Goal: Information Seeking & Learning: Compare options

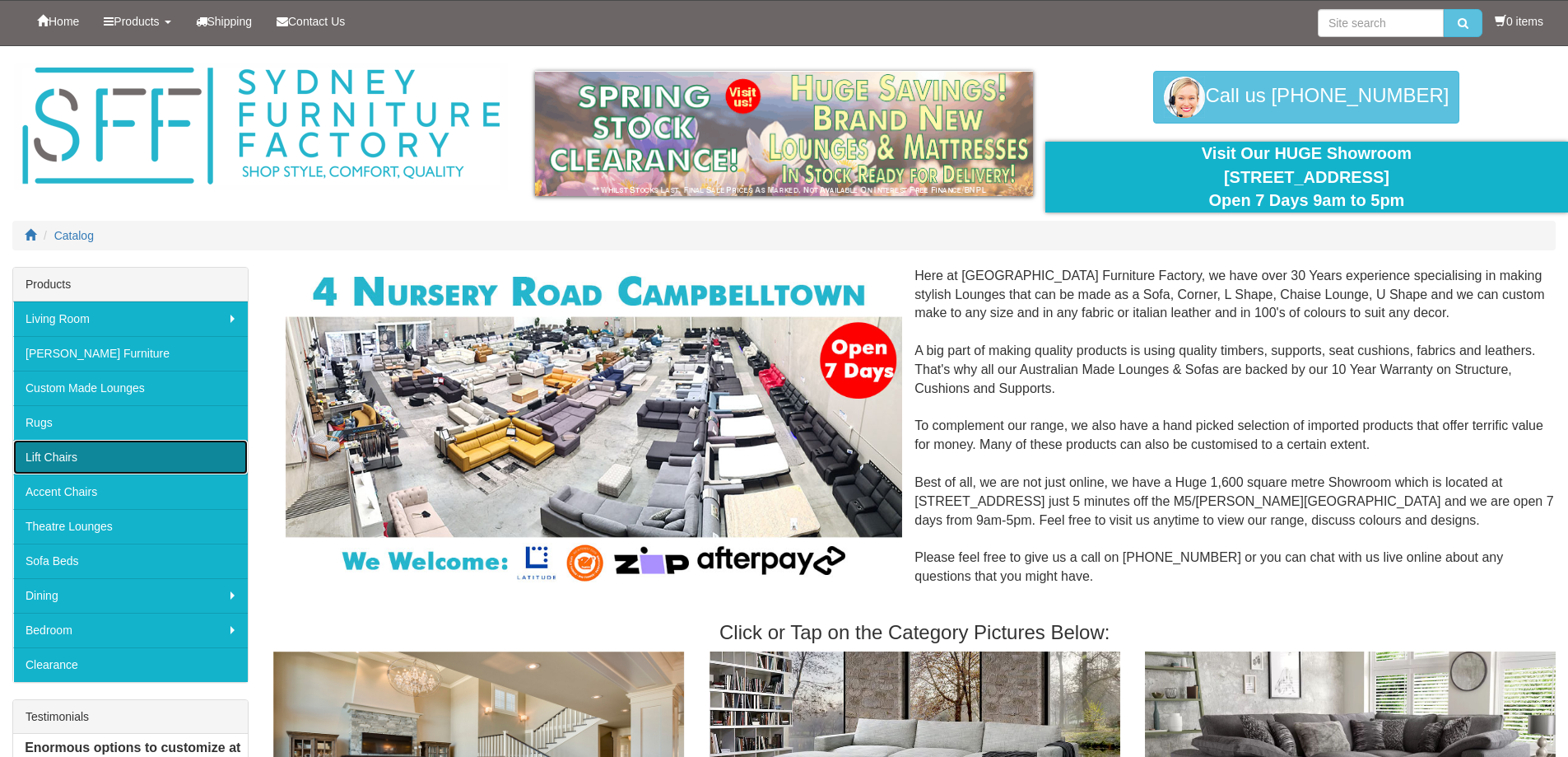
click at [164, 459] on link "Lift Chairs" at bounding box center [131, 457] width 235 height 34
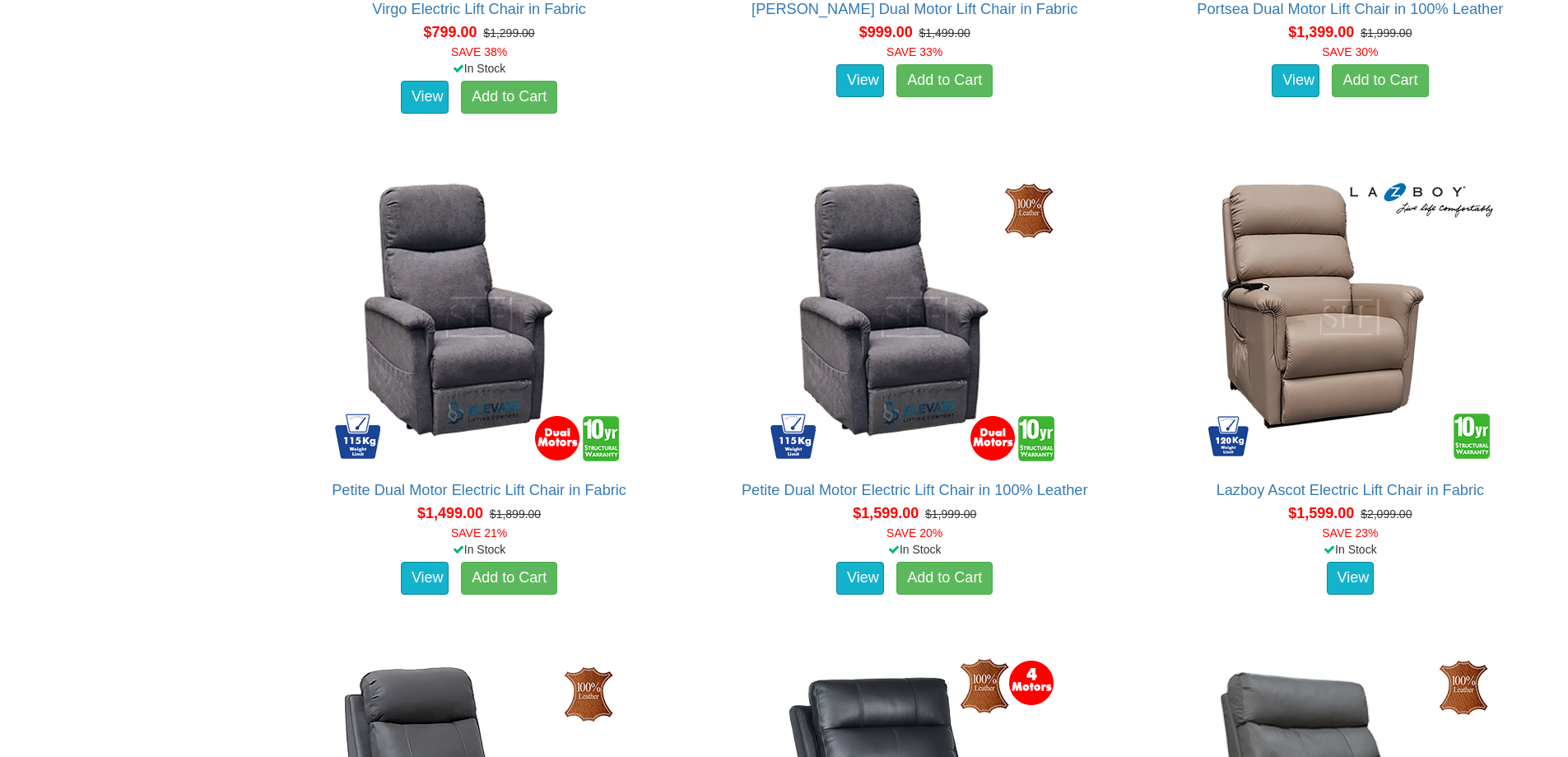
scroll to position [1489, 0]
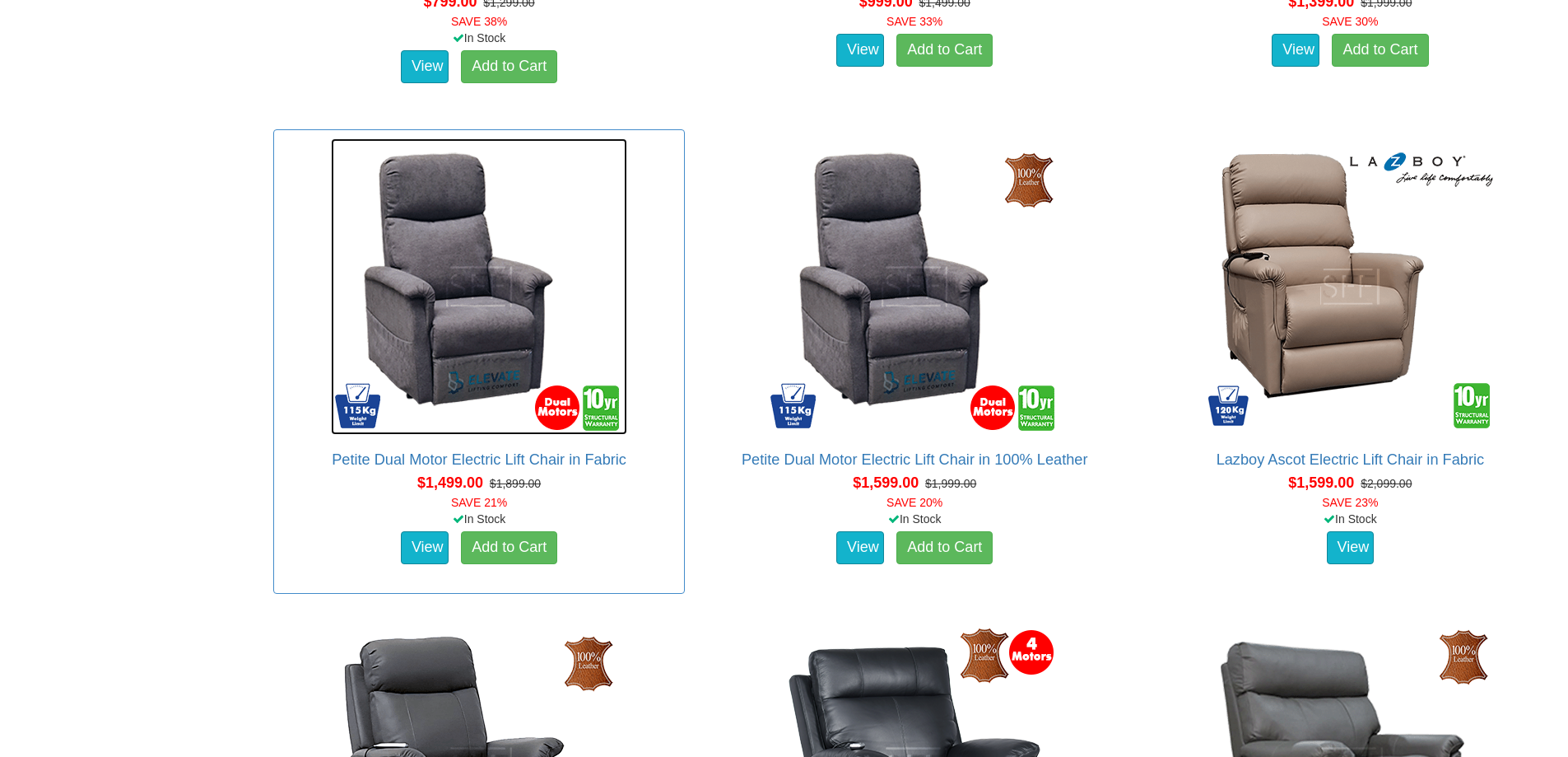
click at [483, 343] on img at bounding box center [479, 287] width 296 height 297
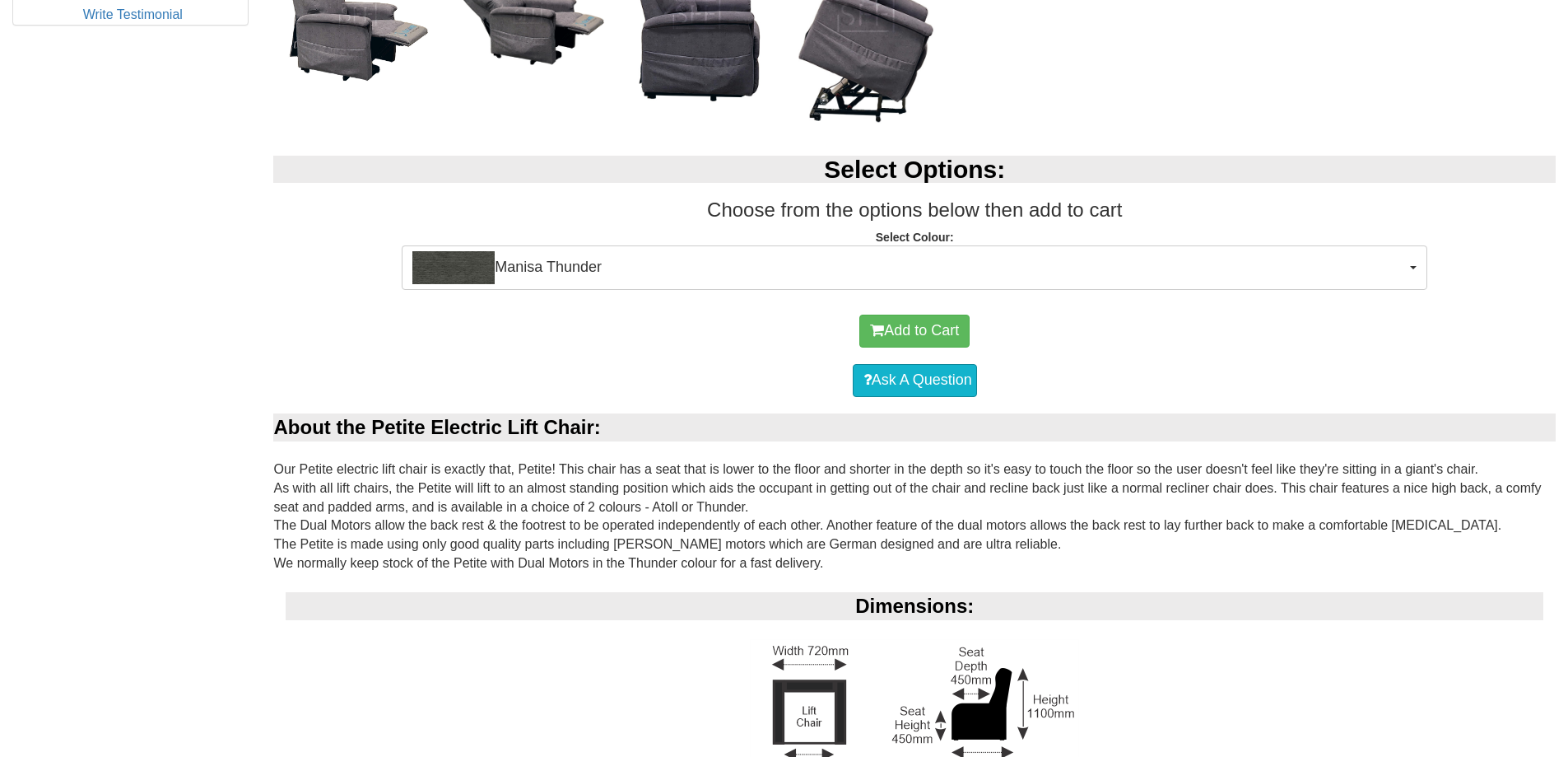
scroll to position [930, 0]
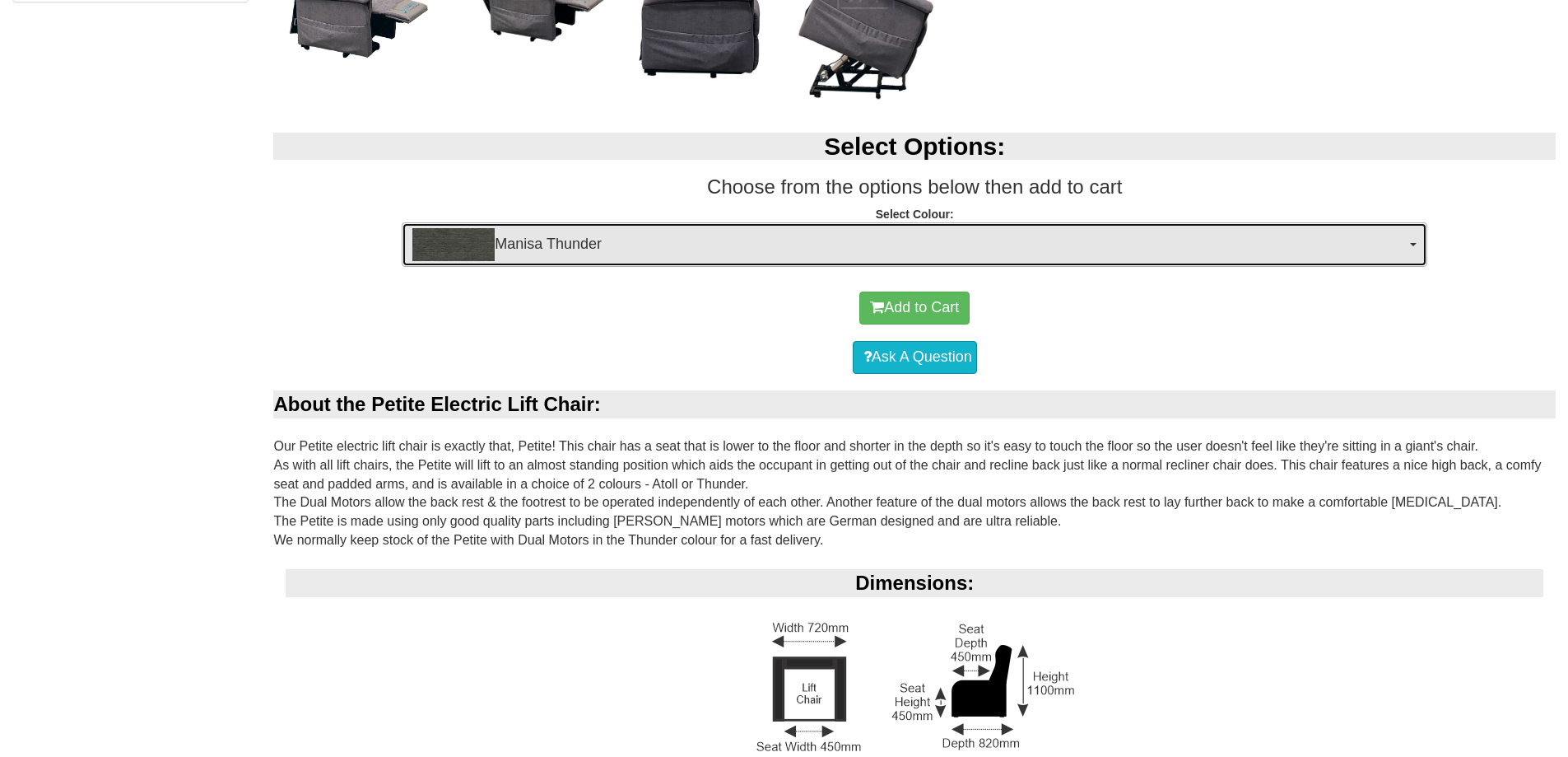
click at [1416, 240] on button "Manisa Thunder" at bounding box center [915, 245] width 1026 height 45
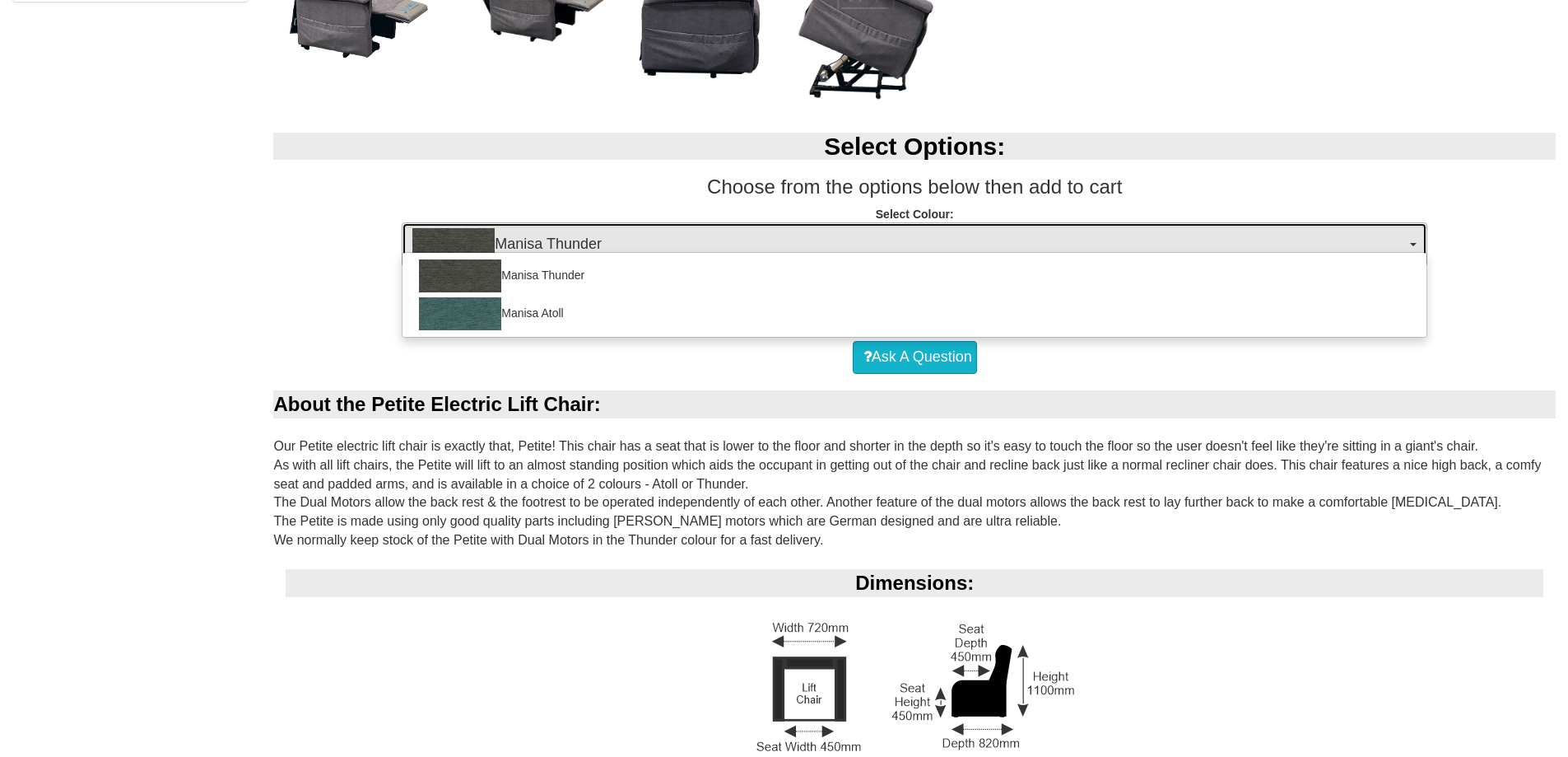
click at [1416, 240] on button "Manisa Thunder" at bounding box center [915, 245] width 1026 height 45
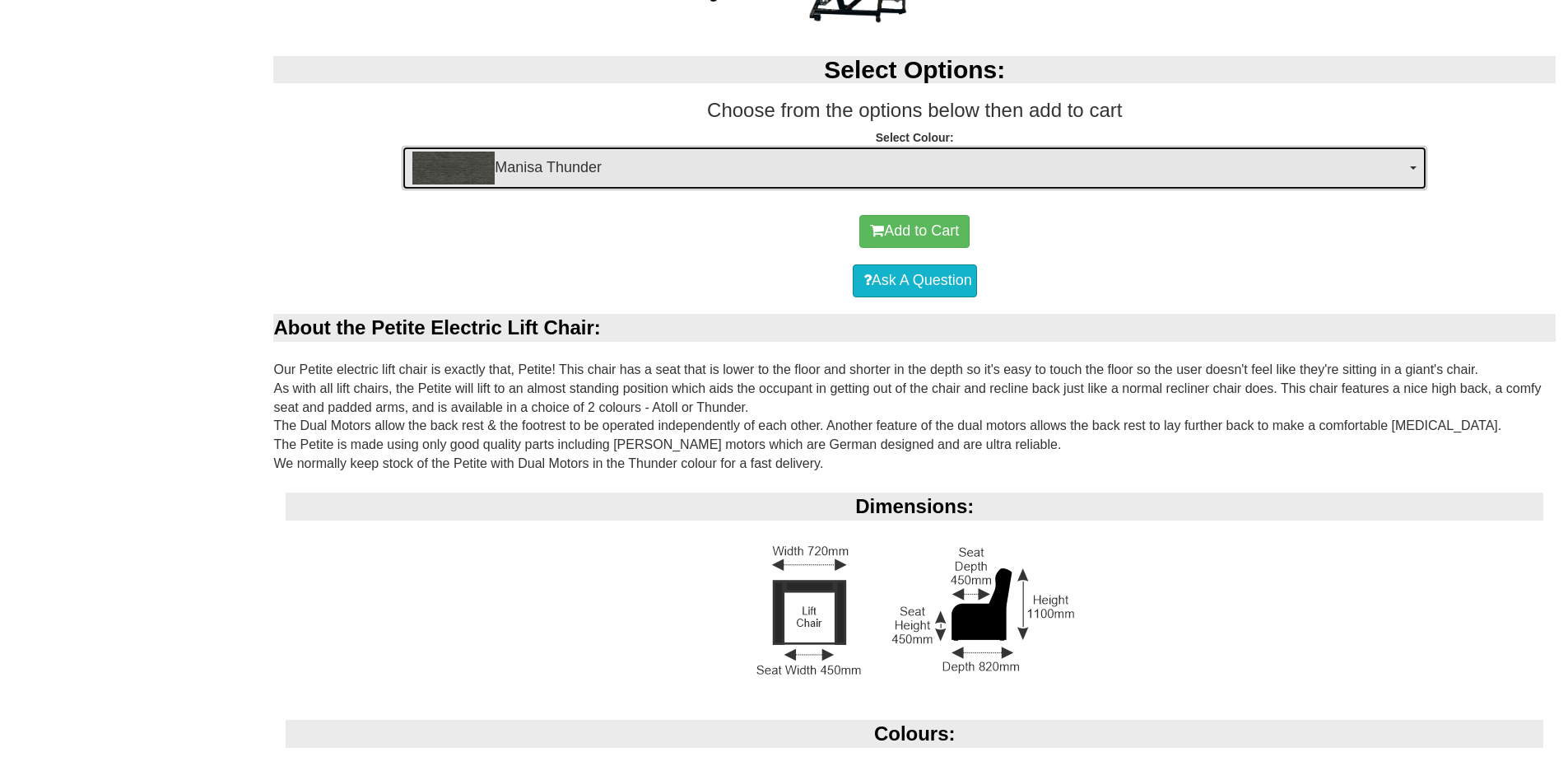
scroll to position [1021, 0]
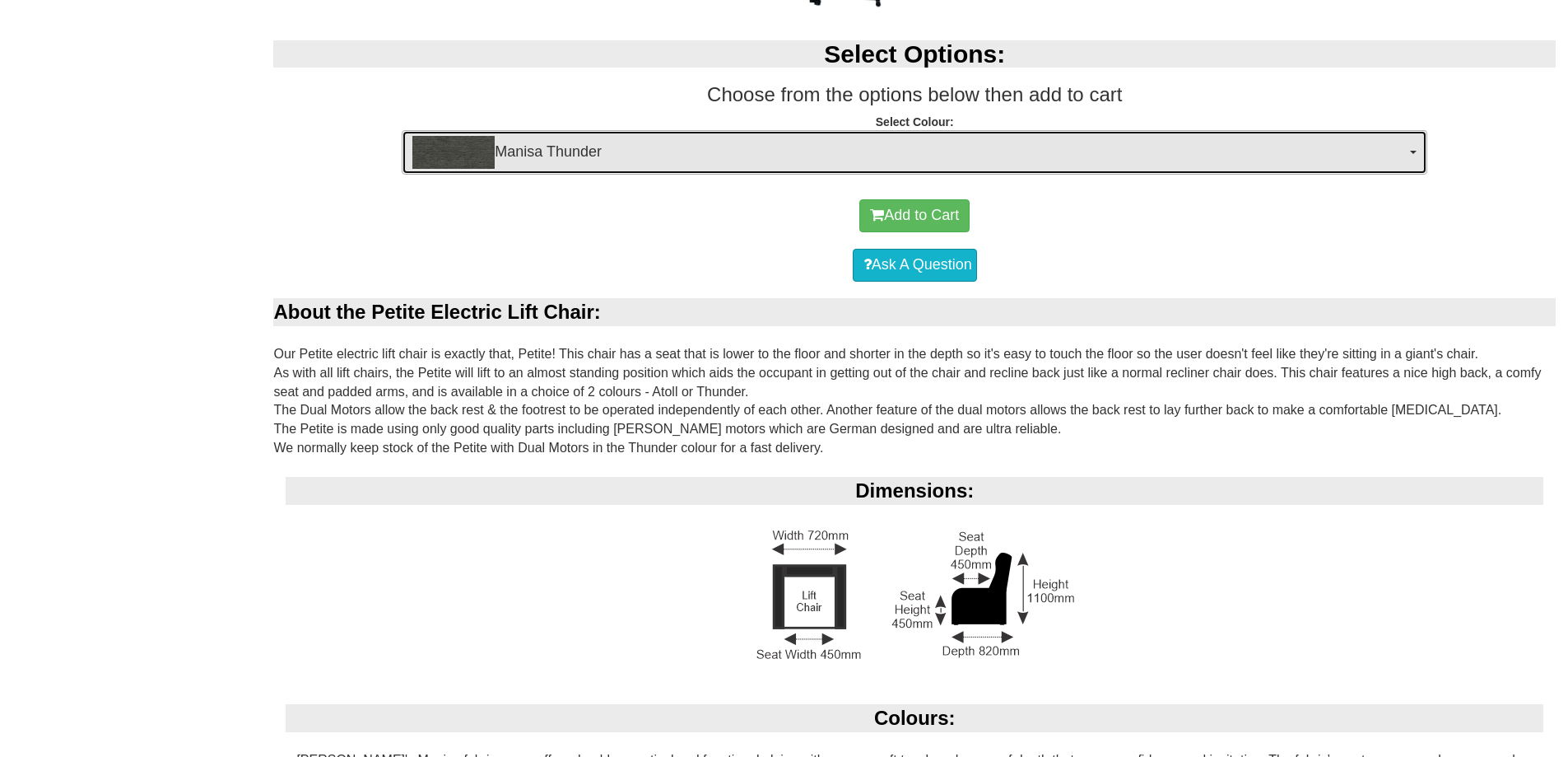
click at [1415, 151] on span "button" at bounding box center [1413, 151] width 7 height 3
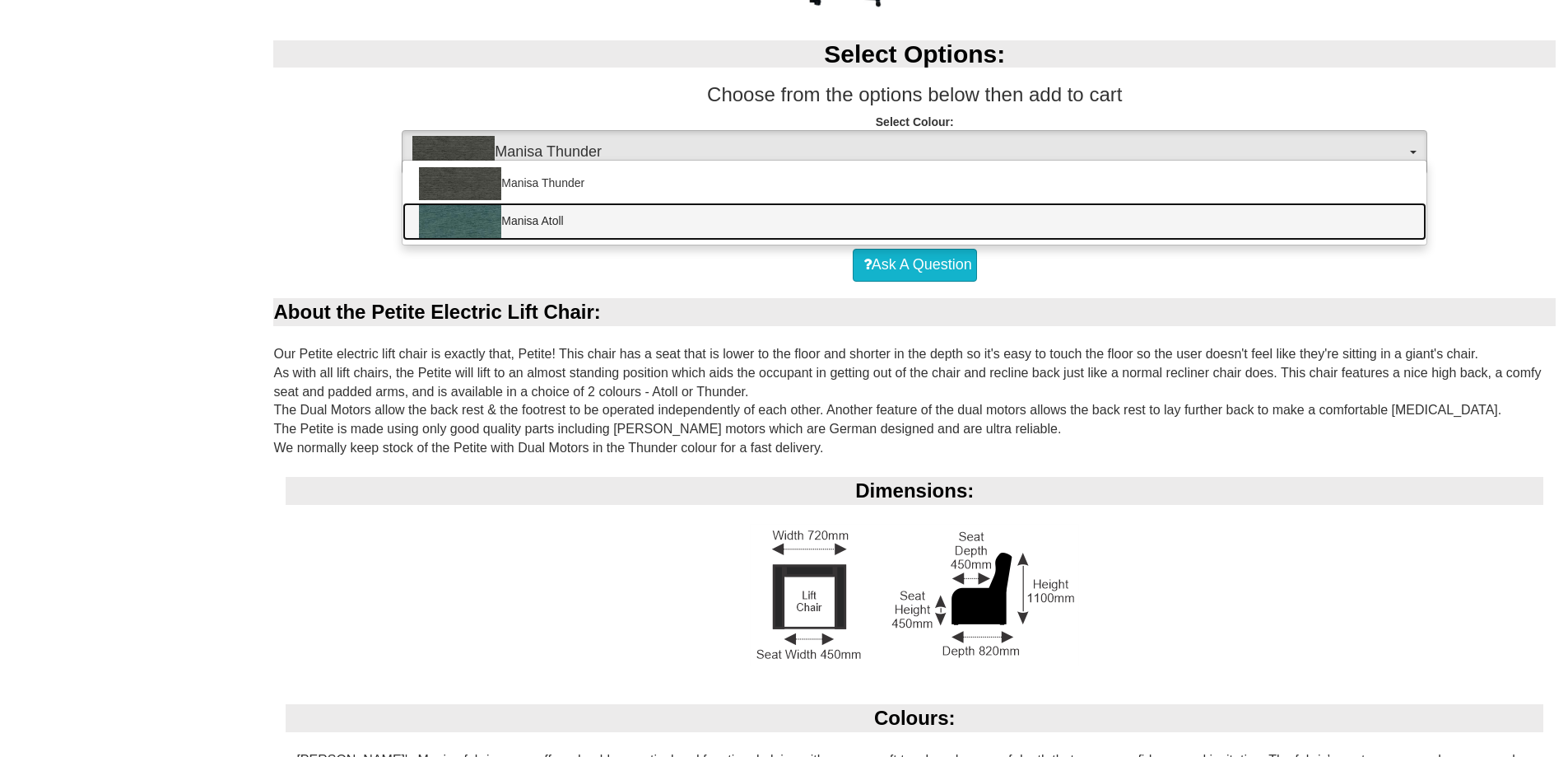
click at [491, 229] on img at bounding box center [460, 221] width 82 height 33
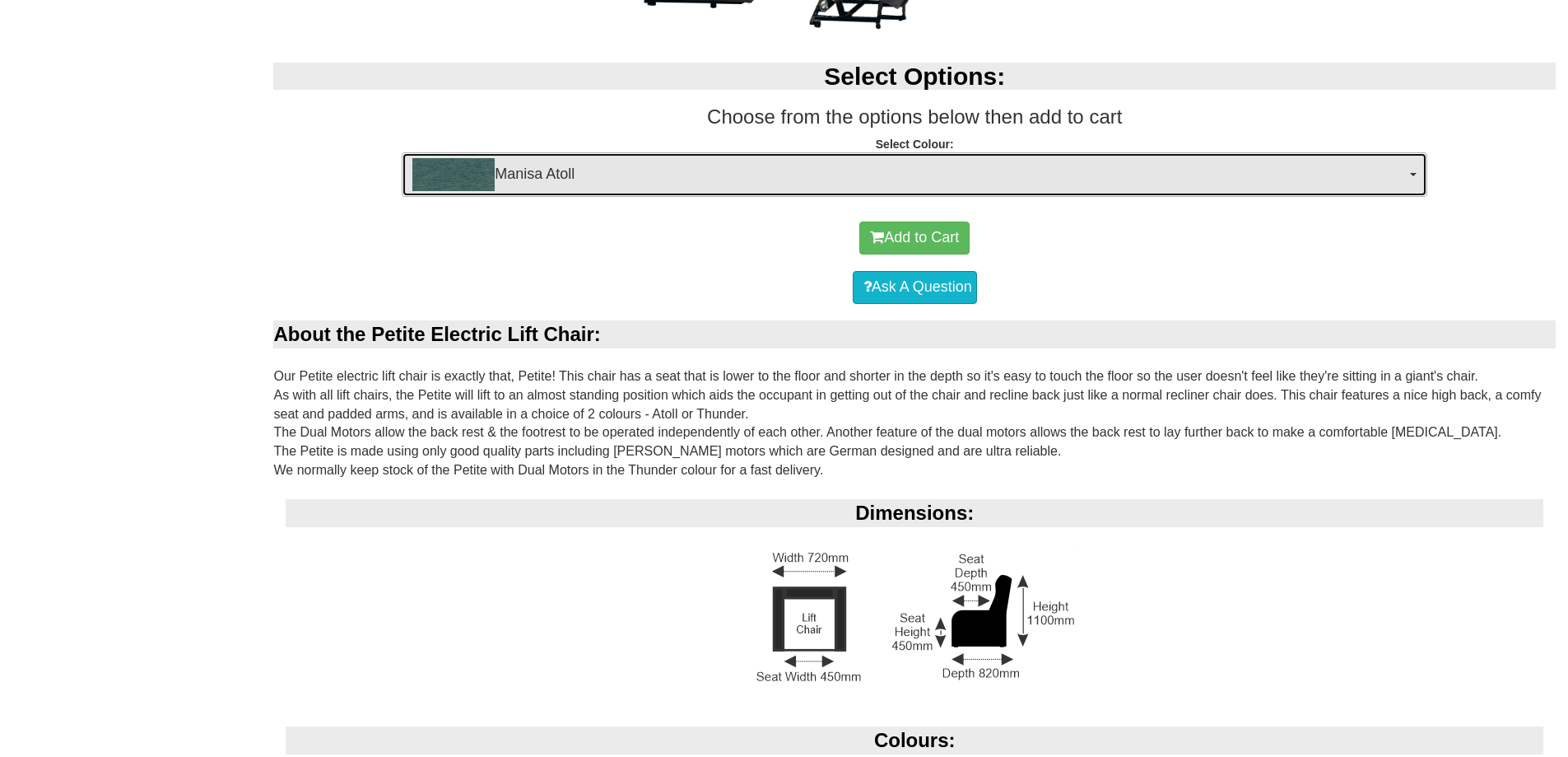
scroll to position [1013, 0]
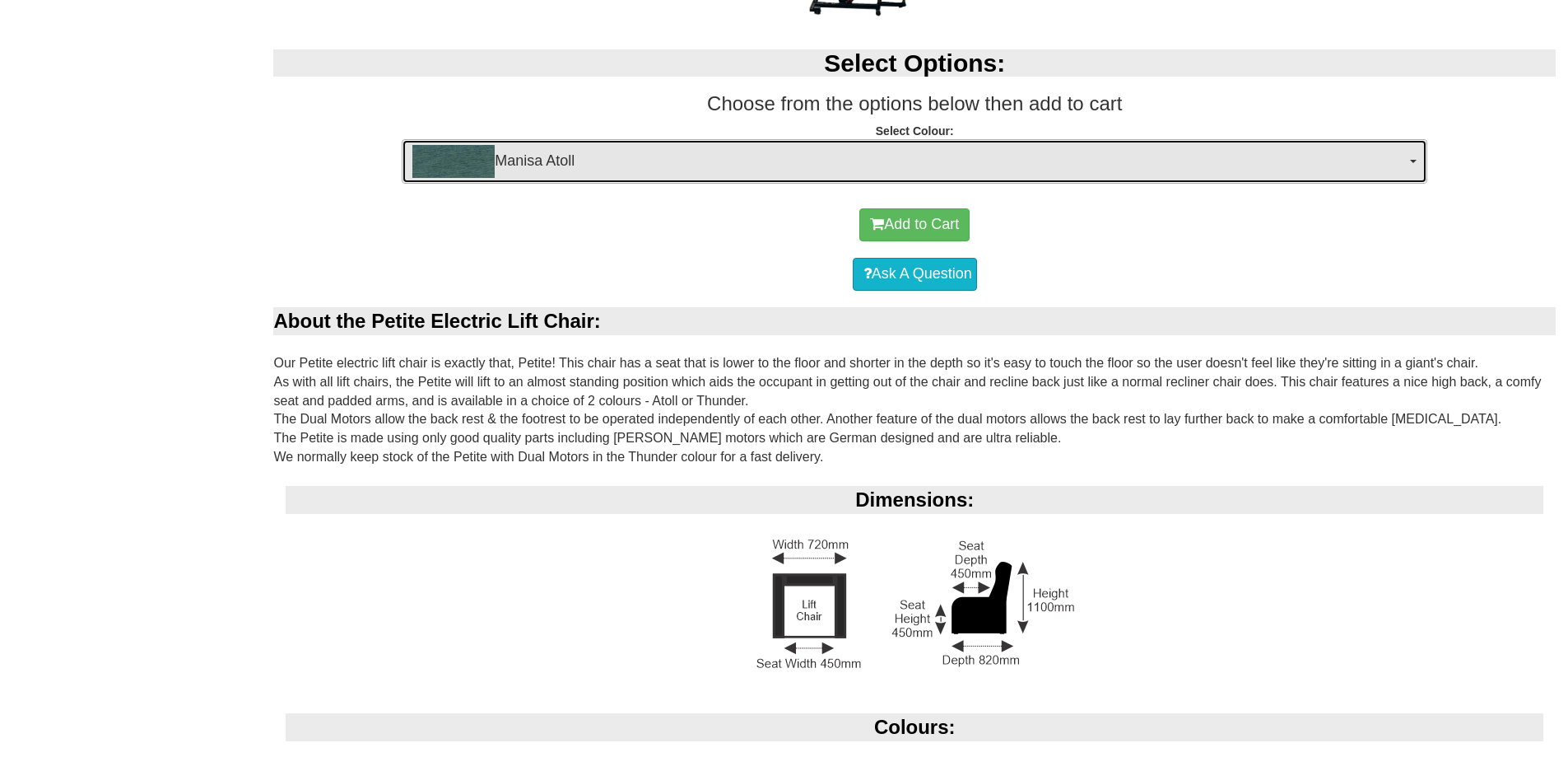
click at [1414, 159] on button "Manisa Atoll" at bounding box center [915, 162] width 1026 height 45
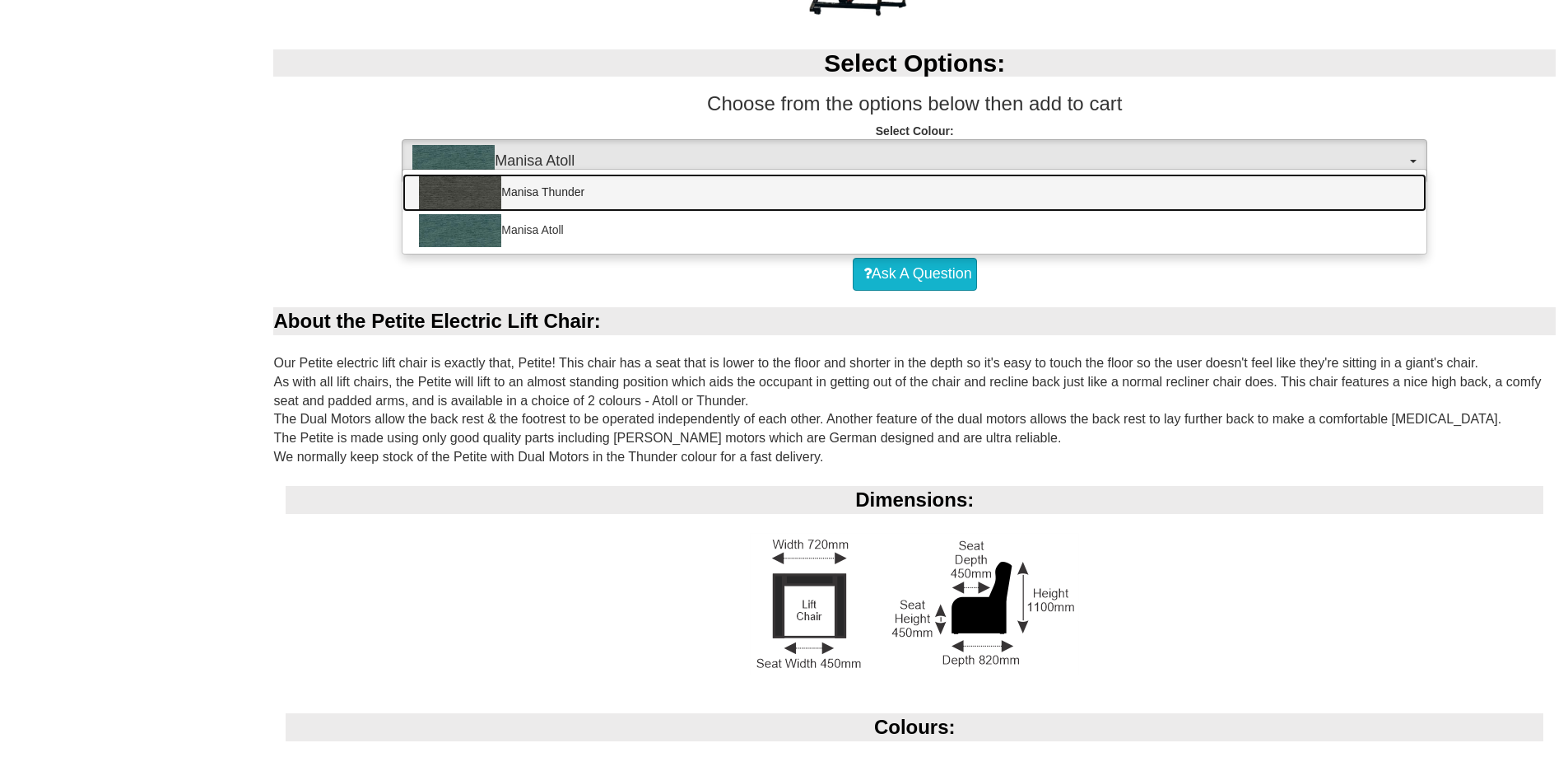
click at [1151, 194] on link "Manisa Thunder" at bounding box center [915, 192] width 1024 height 38
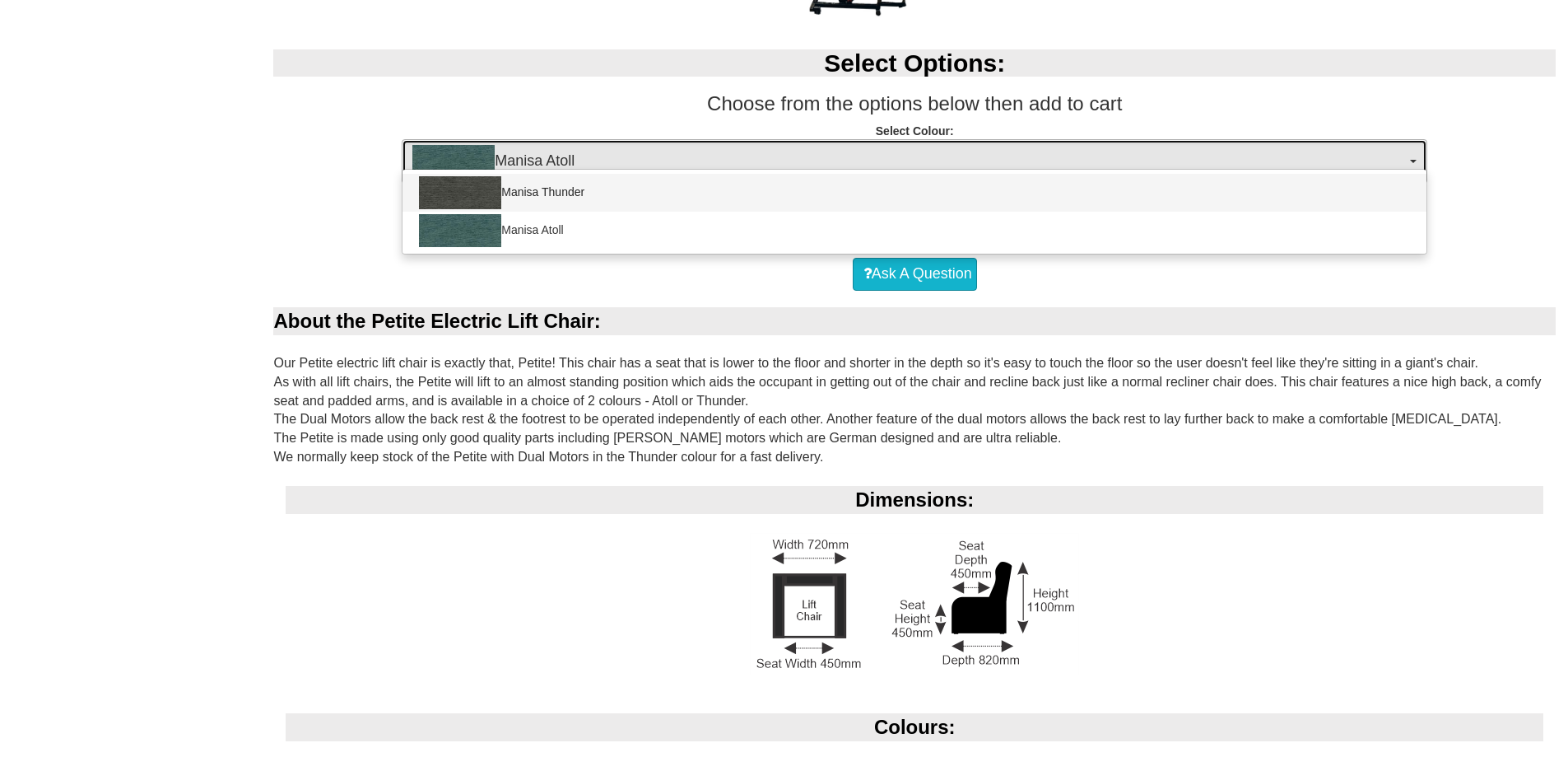
select select "1533"
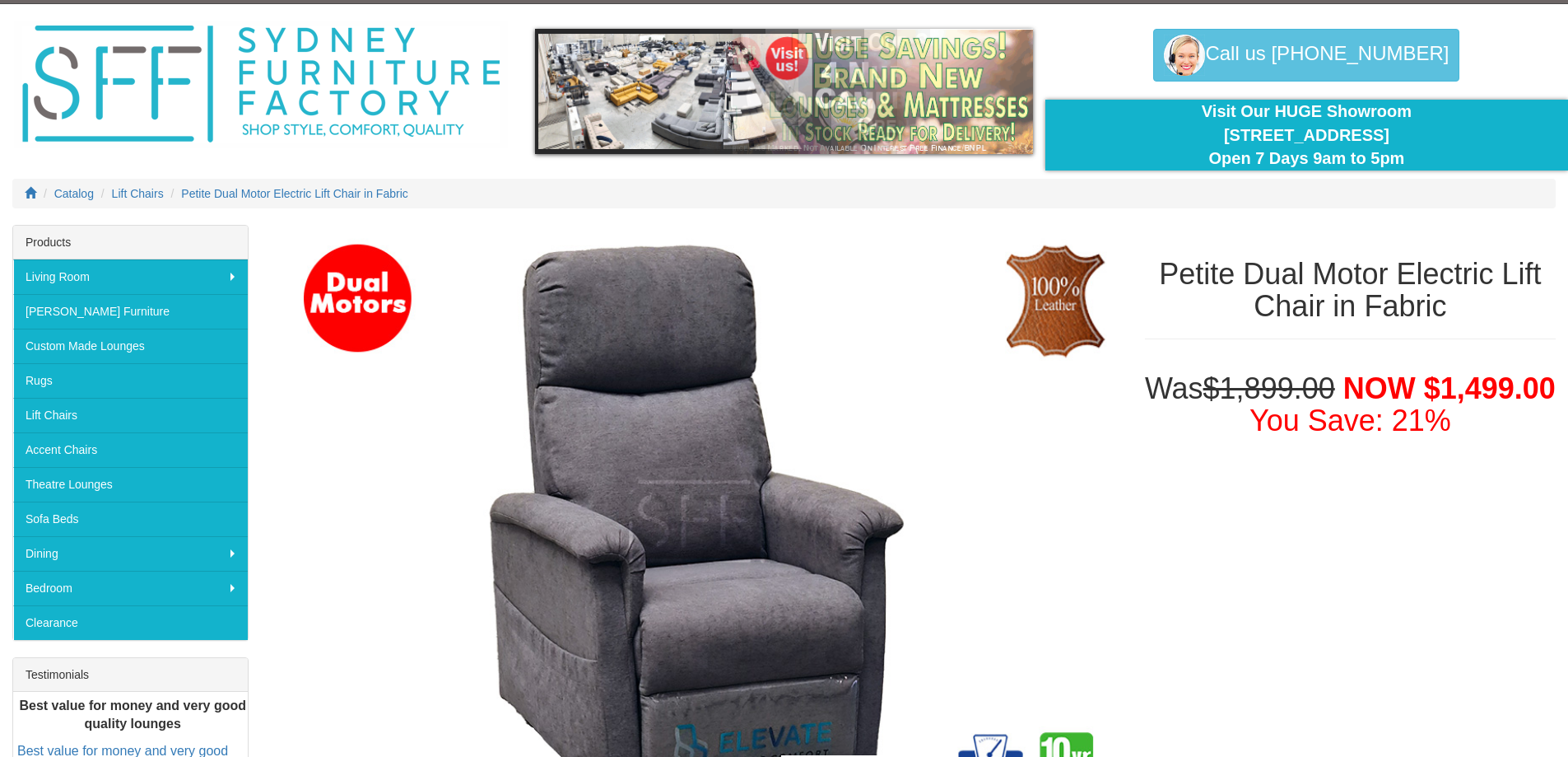
scroll to position [0, 0]
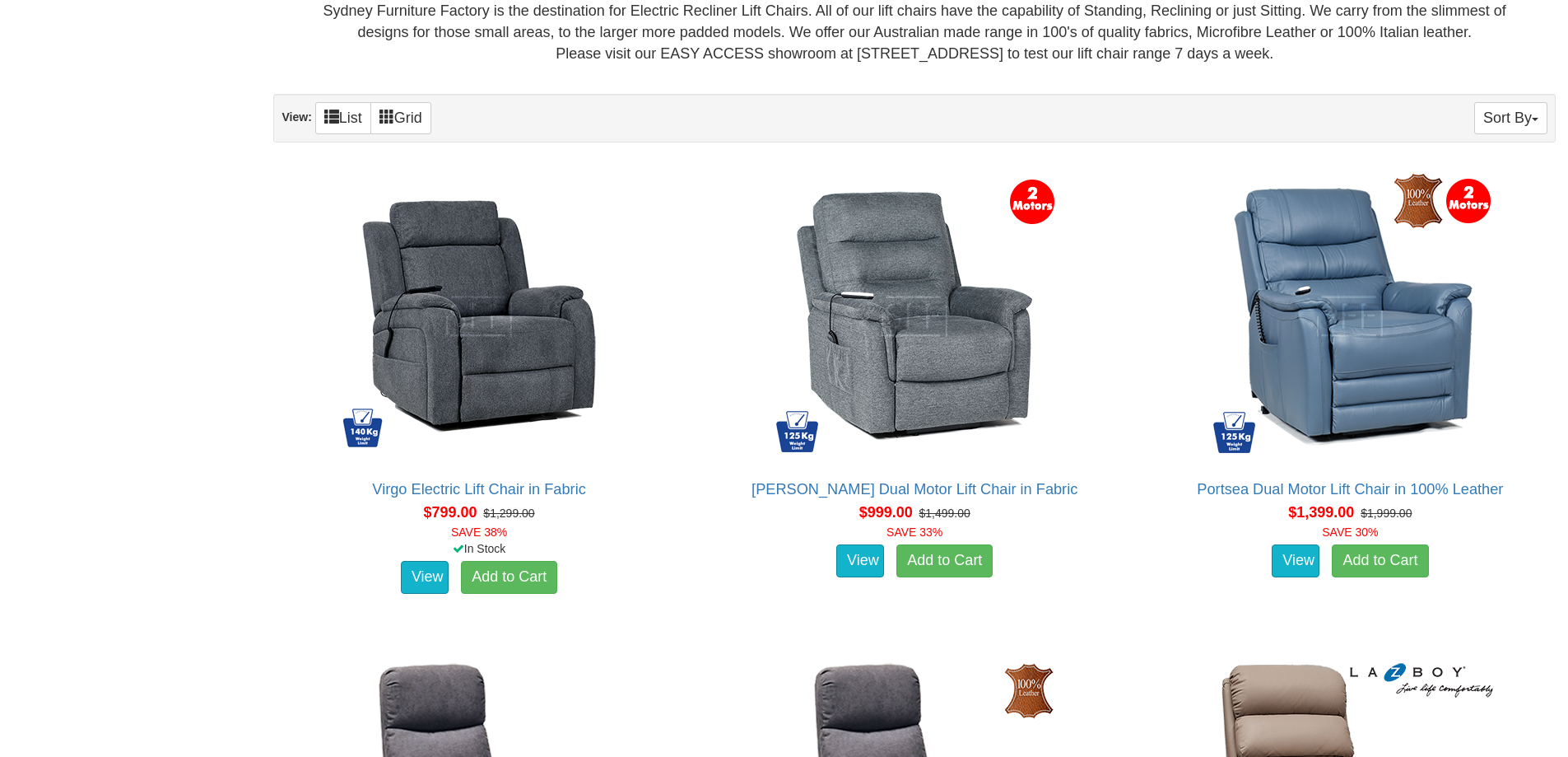
scroll to position [966, 0]
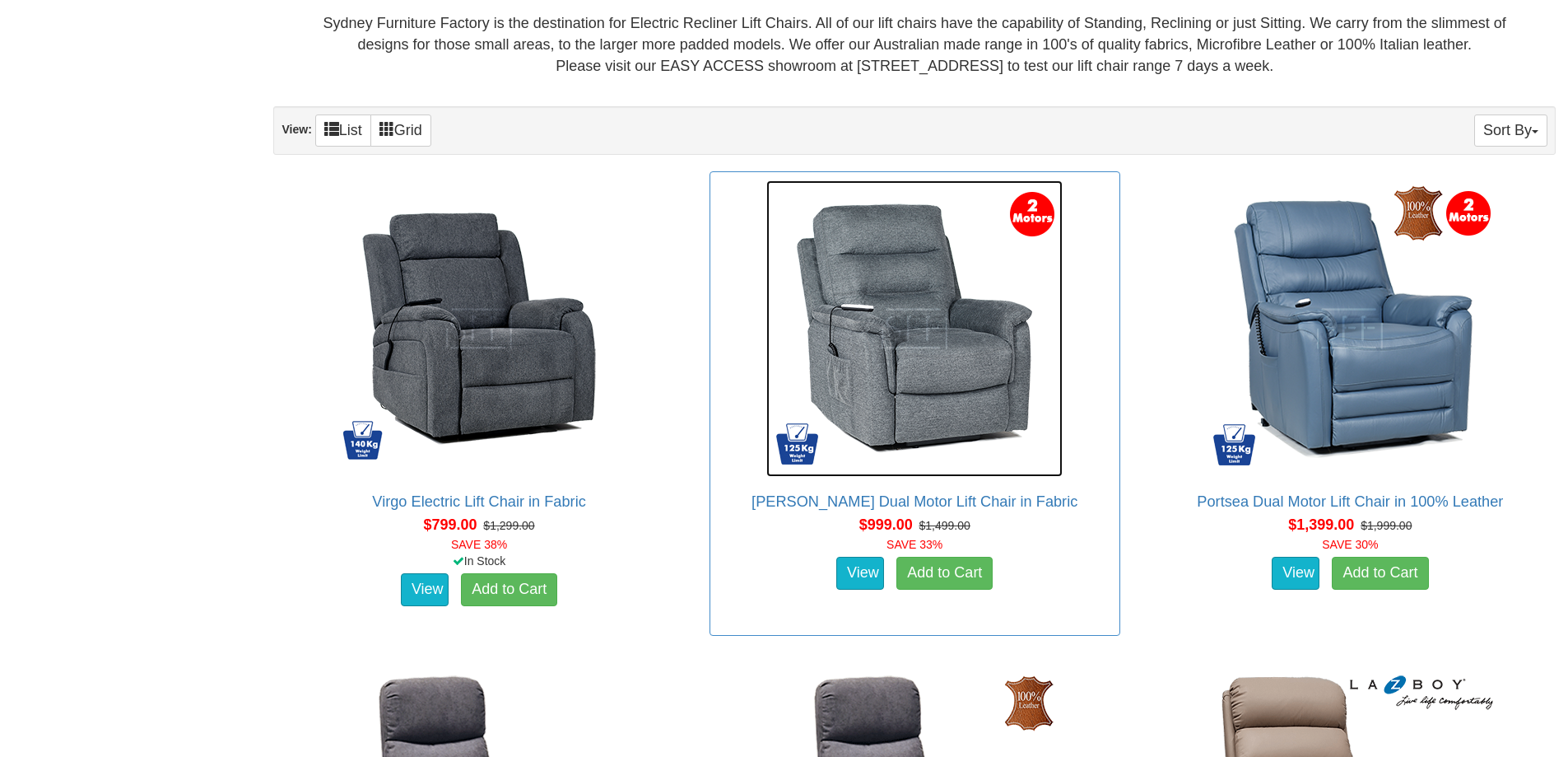
click at [946, 340] on img at bounding box center [915, 329] width 296 height 297
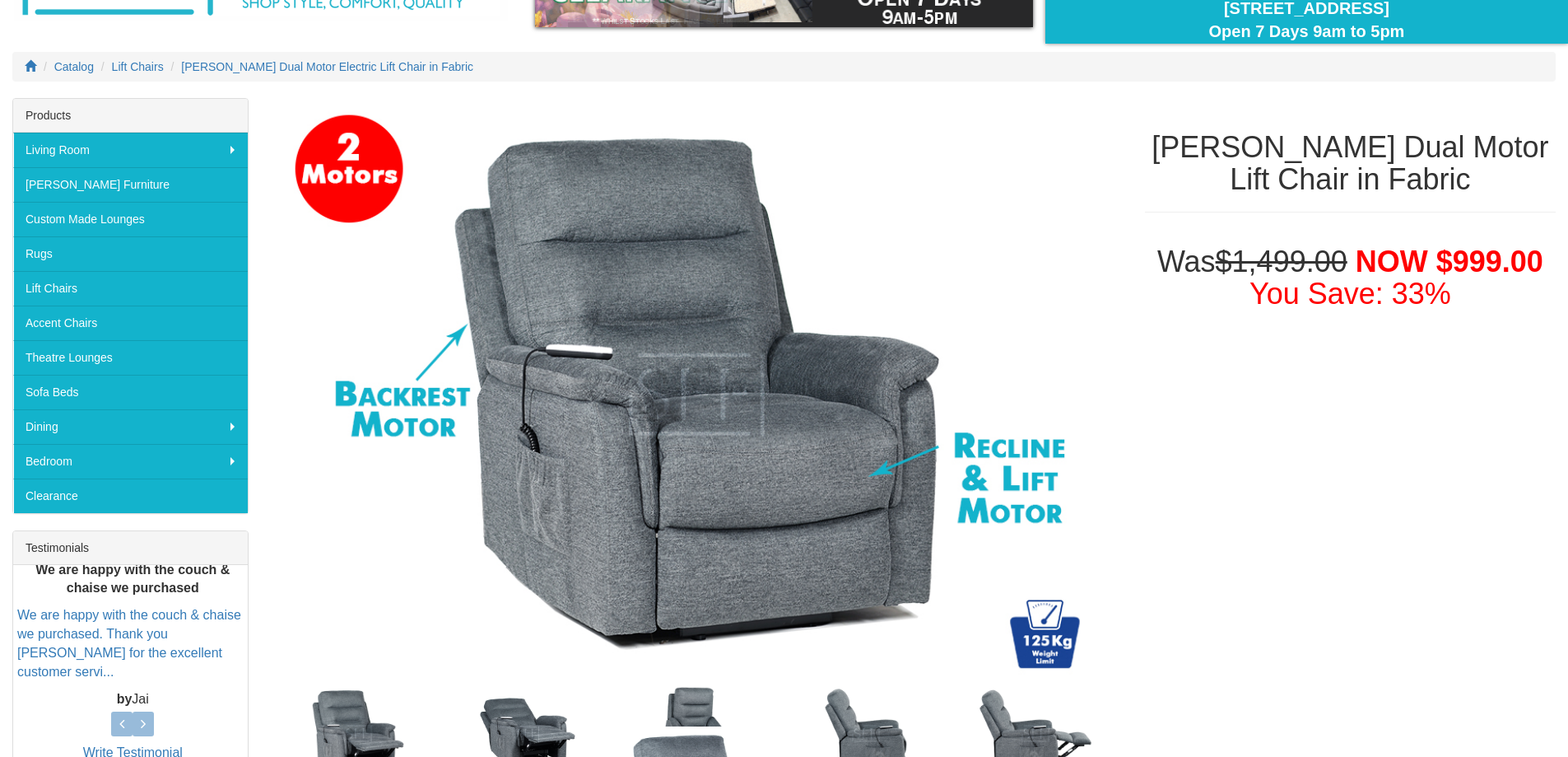
scroll to position [136, 0]
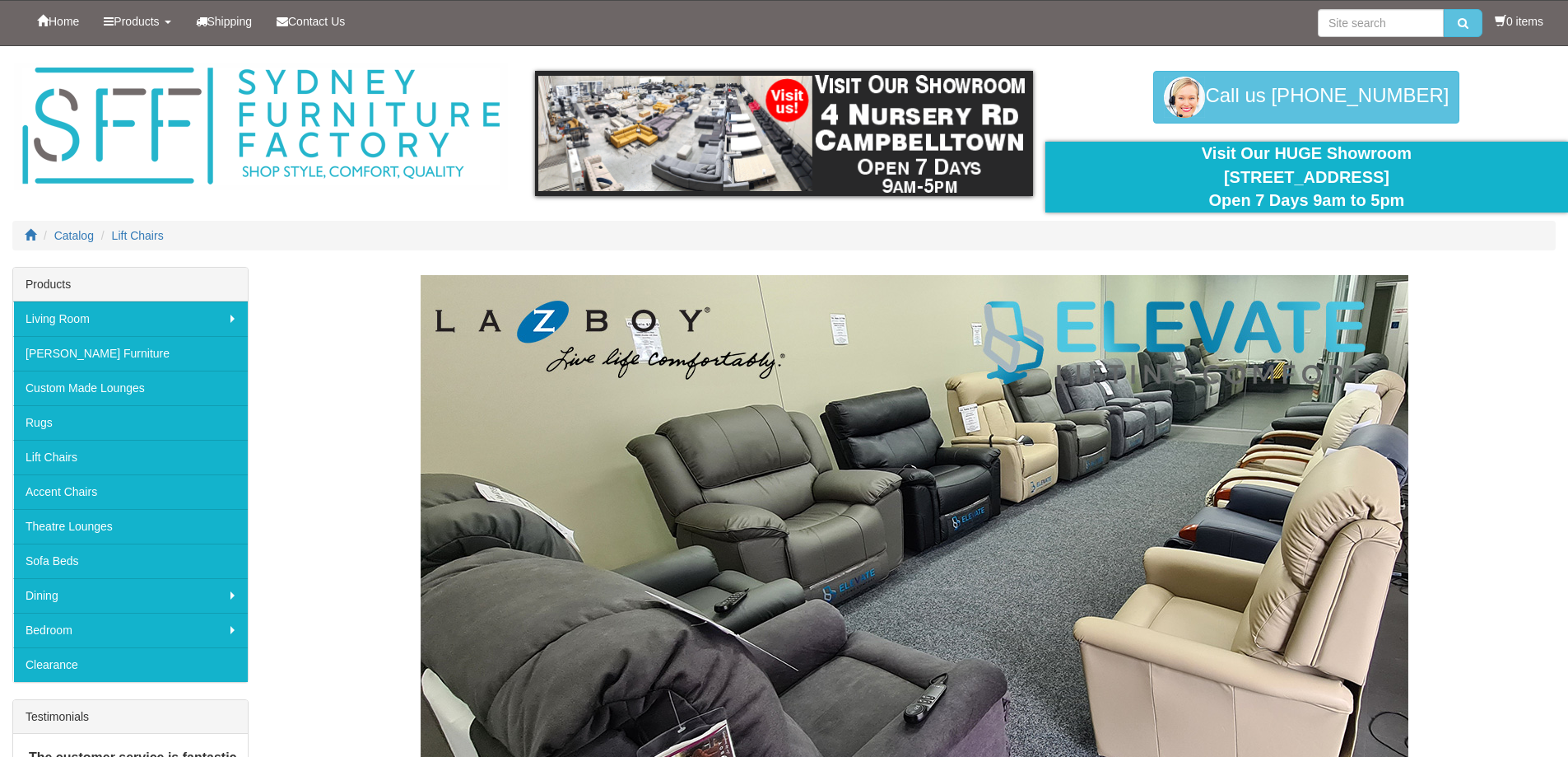
scroll to position [966, 0]
